Goal: Find contact information: Find contact information

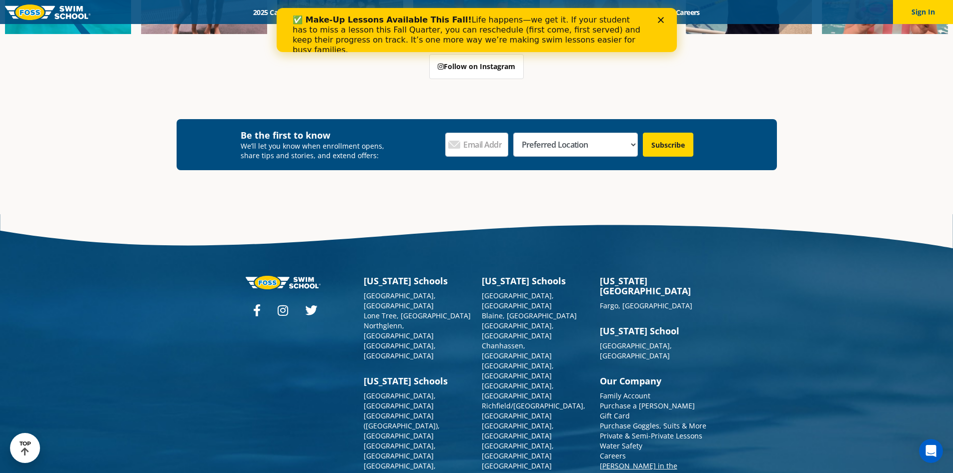
scroll to position [3703, 0]
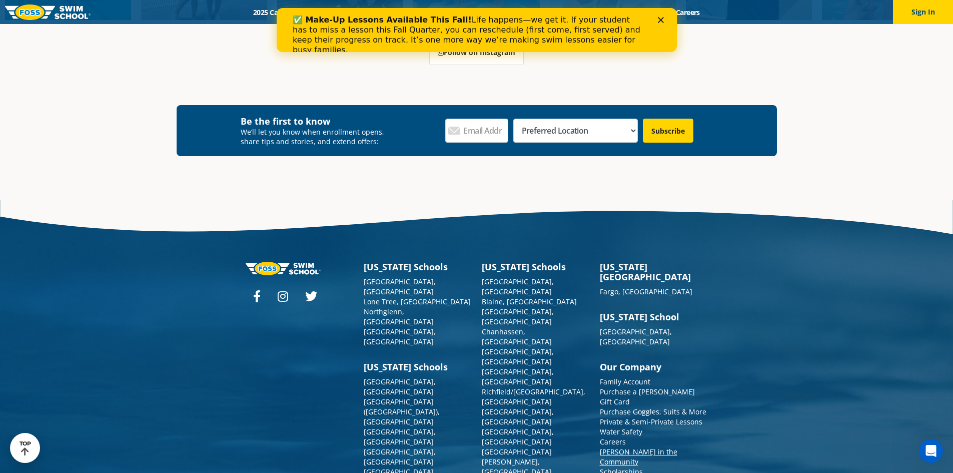
click at [648, 447] on link "[PERSON_NAME] in the Community" at bounding box center [639, 457] width 78 height 20
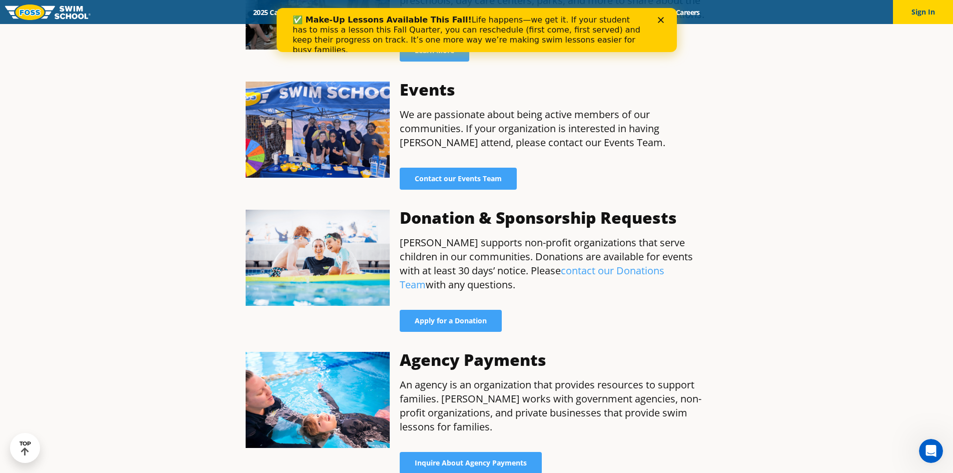
scroll to position [751, 0]
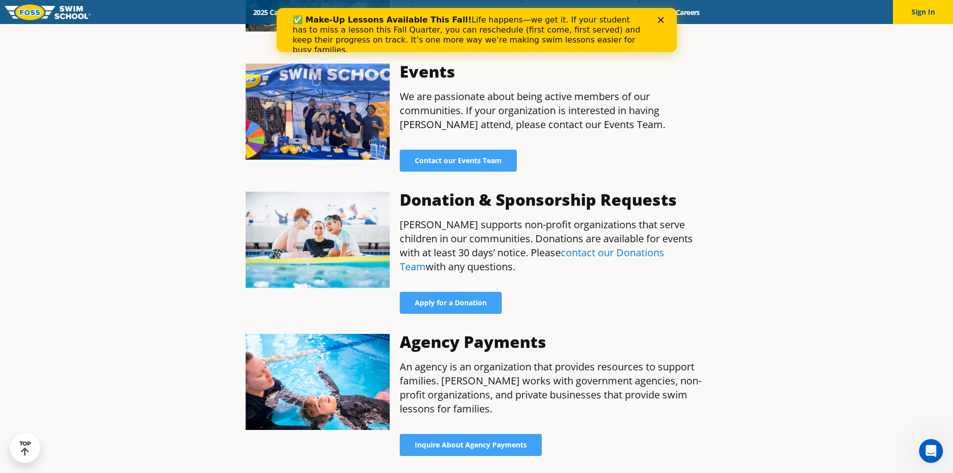
click at [524, 246] on link "contact our Donations Team" at bounding box center [532, 260] width 265 height 28
click at [636, 324] on div "Agency Payments An agency is an organization that provides resources to support…" at bounding box center [477, 395] width 482 height 142
click at [514, 246] on link "contact our Donations Team" at bounding box center [532, 260] width 265 height 28
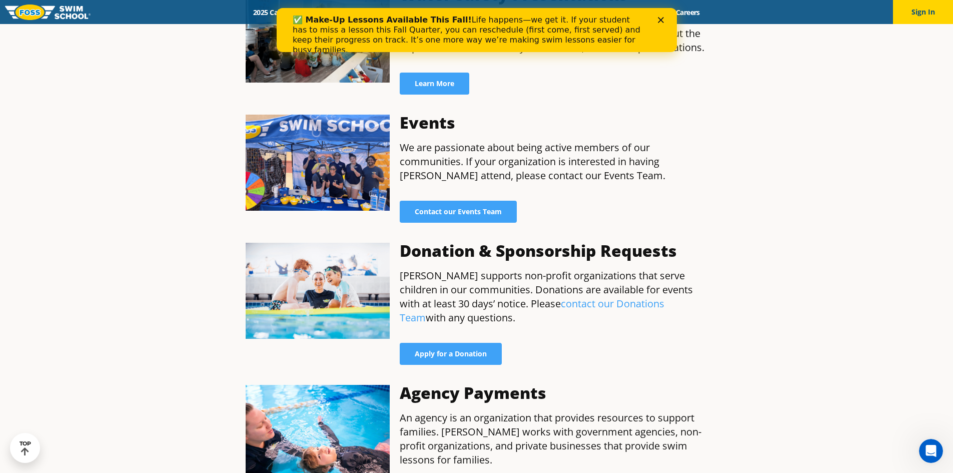
scroll to position [600, 0]
